Goal: Information Seeking & Learning: Learn about a topic

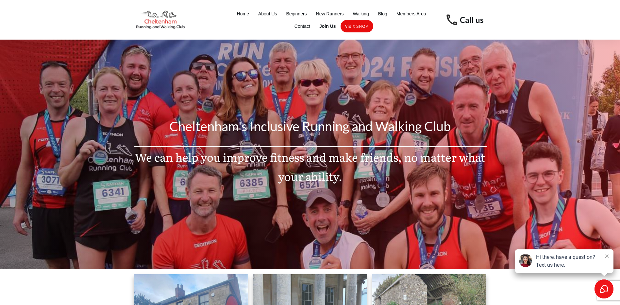
click at [608, 254] on icon at bounding box center [607, 255] width 3 height 3
click at [607, 257] on icon at bounding box center [607, 255] width 3 height 3
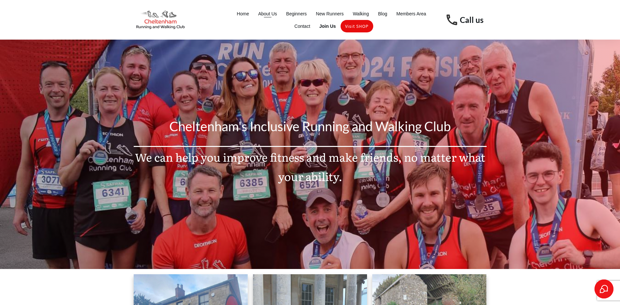
click at [267, 13] on span "About Us" at bounding box center [267, 13] width 19 height 9
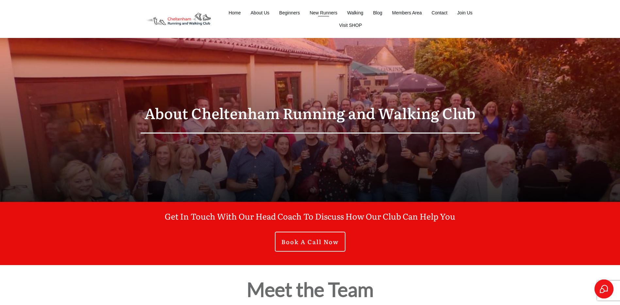
click at [323, 12] on span "New Runners" at bounding box center [324, 12] width 28 height 9
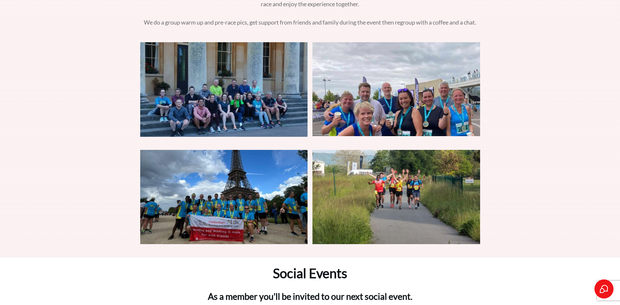
scroll to position [2289, 0]
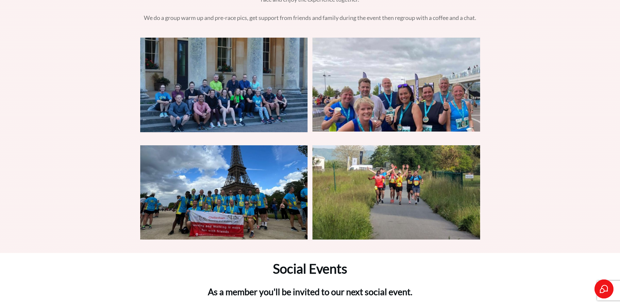
click at [213, 52] on img at bounding box center [224, 85] width 168 height 94
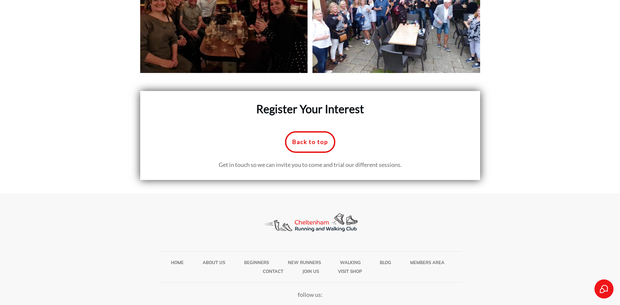
scroll to position [3026, 0]
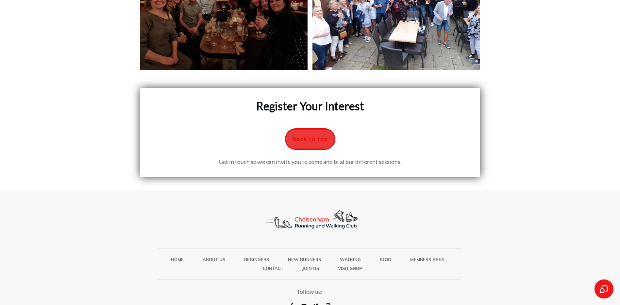
click at [296, 135] on span "Back to top" at bounding box center [310, 138] width 36 height 7
